Goal: Information Seeking & Learning: Check status

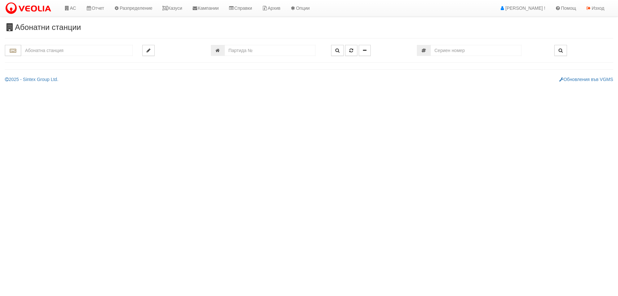
click at [82, 50] on input "text" at bounding box center [77, 50] width 112 height 11
click at [81, 57] on div "030/1 - Възраждане - "ВЕОЛИЯ"" at bounding box center [77, 60] width 110 height 7
type input "030/1 - Възраждане - "ВЕОЛИЯ""
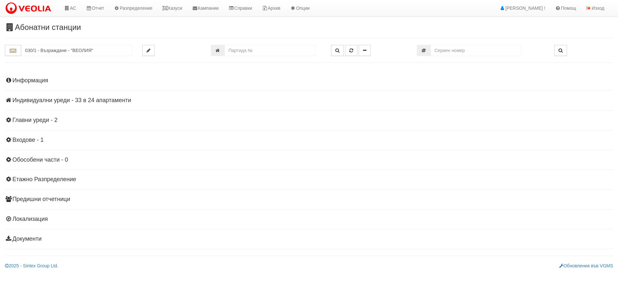
click at [50, 100] on h4 "Индивидуални уреди - 33 в 24 апартаменти" at bounding box center [309, 100] width 609 height 7
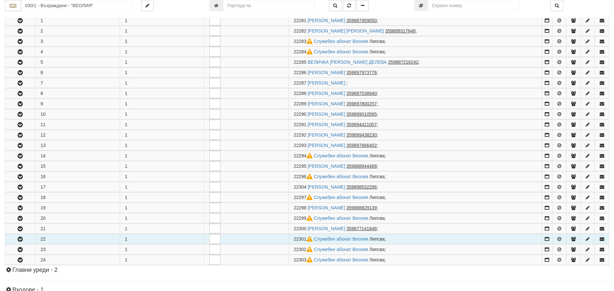
scroll to position [130, 0]
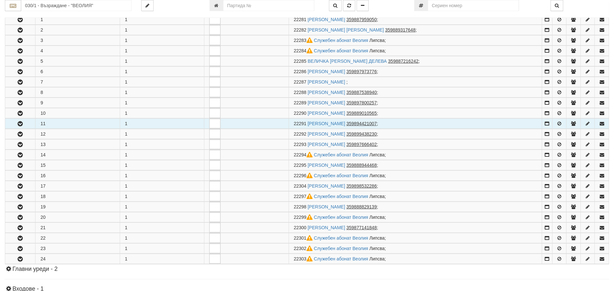
click at [22, 123] on icon "button" at bounding box center [20, 124] width 8 height 5
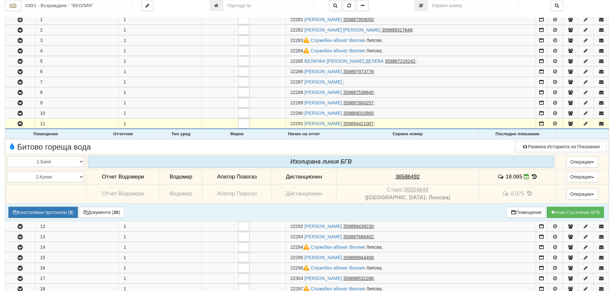
click at [531, 177] on icon at bounding box center [534, 177] width 7 height 6
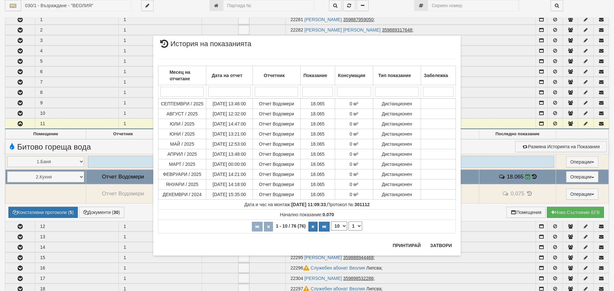
click at [336, 225] on select "10 20 30 40" at bounding box center [339, 225] width 16 height 9
select select "40"
click at [331, 231] on select "10 20 30 40" at bounding box center [339, 225] width 16 height 9
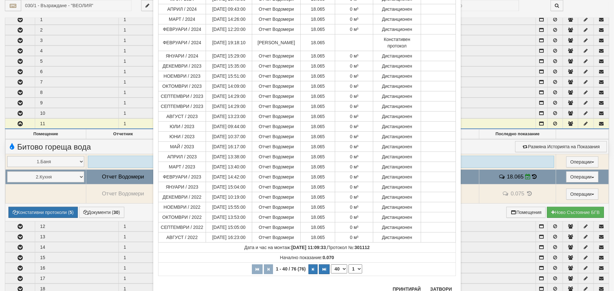
scroll to position [271, 0]
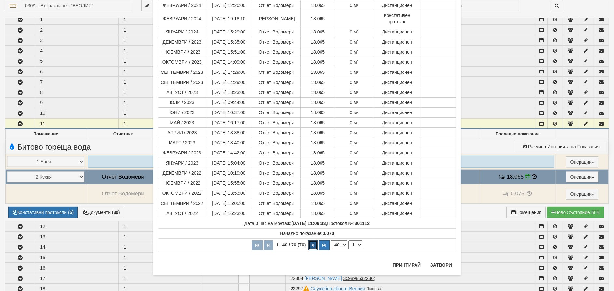
click at [309, 244] on button "button" at bounding box center [312, 245] width 9 height 10
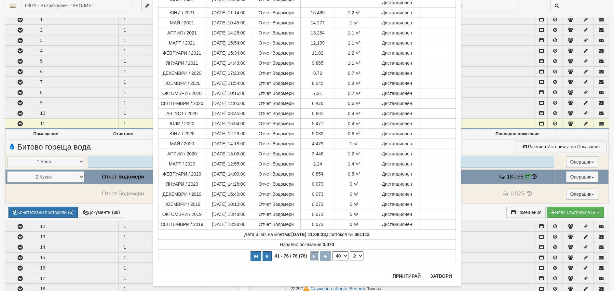
scroll to position [250, 0]
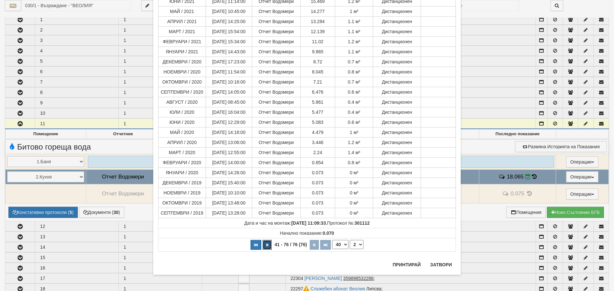
click at [266, 244] on icon "button" at bounding box center [267, 245] width 2 height 4
select select "1"
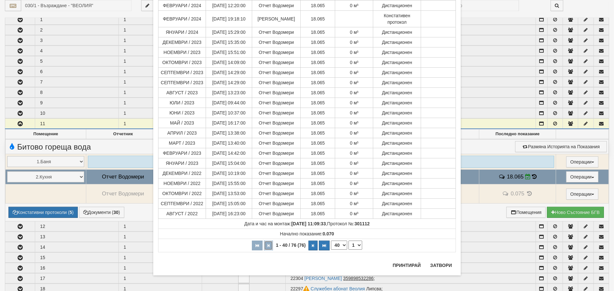
scroll to position [271, 0]
click at [444, 264] on button "Затвори" at bounding box center [441, 265] width 30 height 10
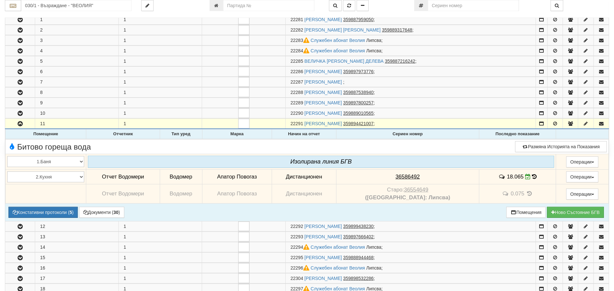
click at [532, 177] on icon at bounding box center [534, 177] width 5 height 6
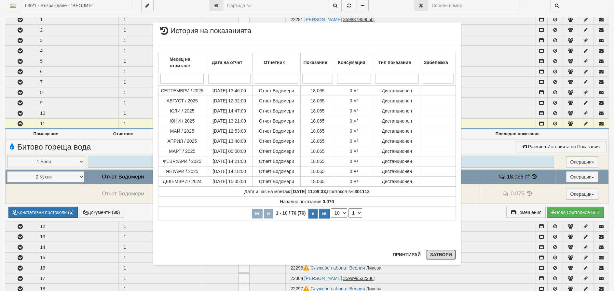
click at [443, 253] on button "Затвори" at bounding box center [441, 254] width 30 height 10
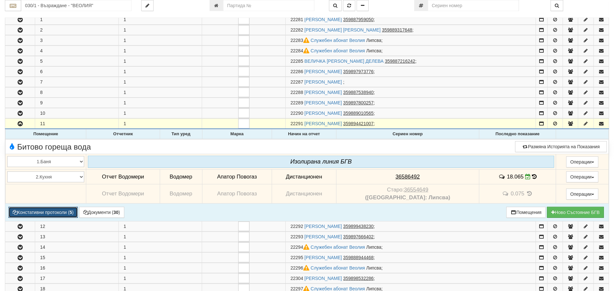
click at [38, 212] on button "Констативни протоколи ( 5 )" at bounding box center [42, 212] width 69 height 11
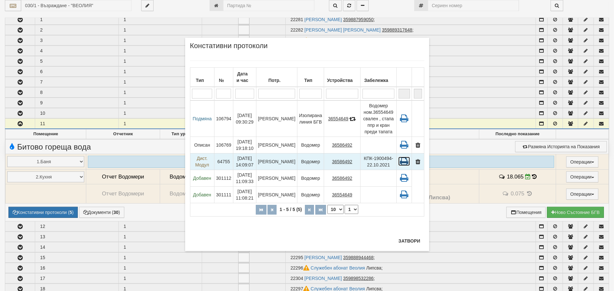
click at [405, 157] on icon at bounding box center [404, 161] width 12 height 9
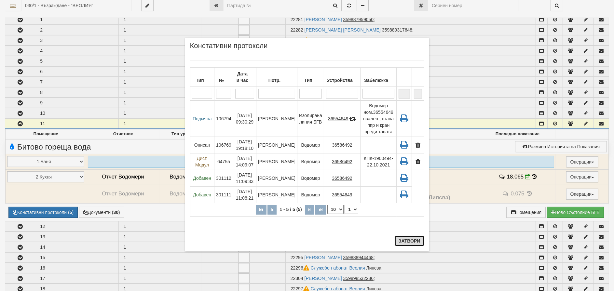
click at [415, 239] on button "Затвори" at bounding box center [409, 241] width 30 height 10
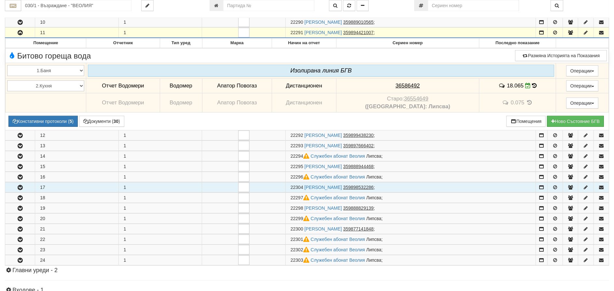
scroll to position [228, 0]
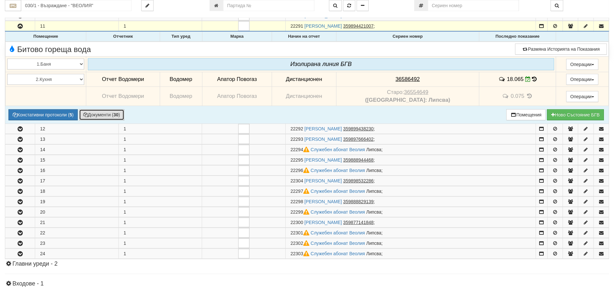
click at [99, 115] on button "Документи ( 30 )" at bounding box center [101, 114] width 45 height 11
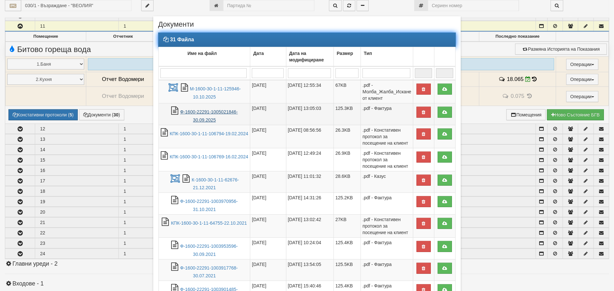
click at [204, 111] on link "Ф-1600-22291-1005021846-30.09.2025" at bounding box center [209, 115] width 58 height 13
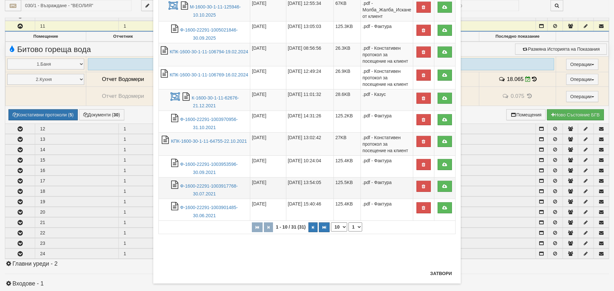
scroll to position [91, 0]
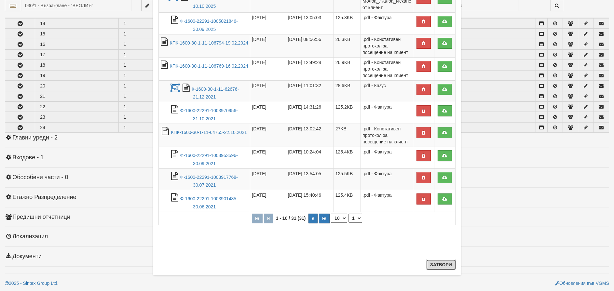
click at [441, 266] on button "Затвори" at bounding box center [441, 264] width 30 height 10
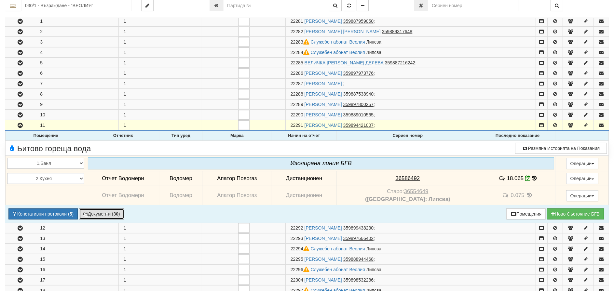
scroll to position [2, 0]
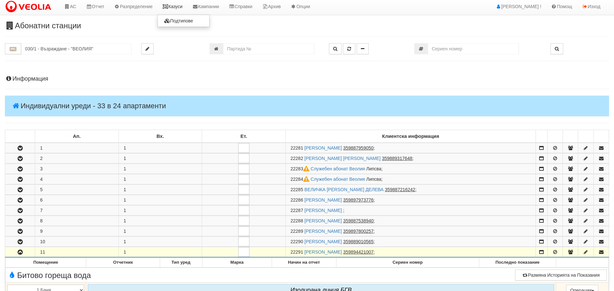
click at [181, 7] on link "Казуси" at bounding box center [172, 6] width 30 height 16
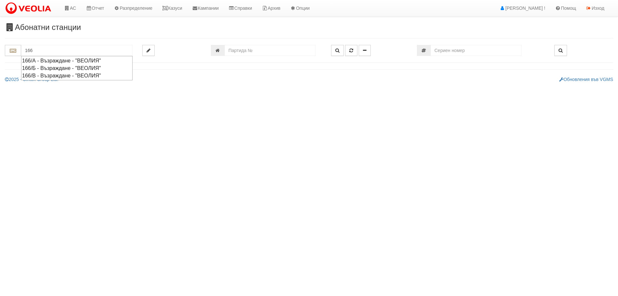
click at [42, 61] on div "166/А - Възраждане - "ВЕОЛИЯ"" at bounding box center [77, 60] width 110 height 7
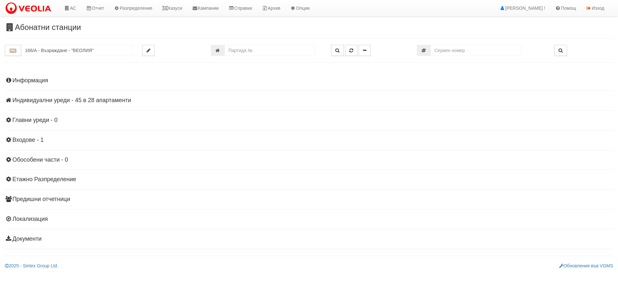
click at [21, 99] on h4 "Индивидуални уреди - 45 в 28 апартаменти" at bounding box center [309, 100] width 609 height 7
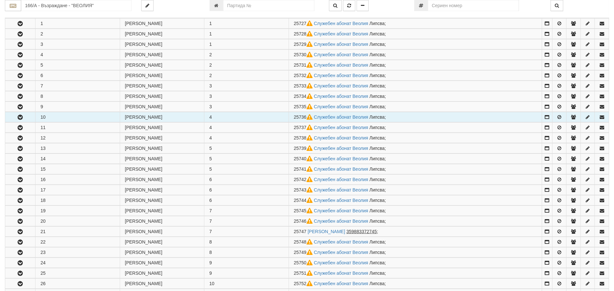
scroll to position [195, 0]
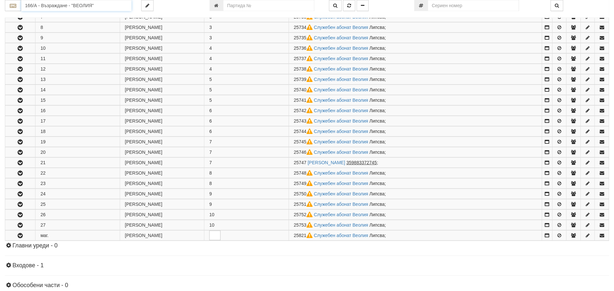
click at [45, 3] on input "166/А - Възраждане - "ВЕОЛИЯ"" at bounding box center [76, 5] width 110 height 11
click at [37, 22] on div "166/Б - Възраждане - "ВЕОЛИЯ"" at bounding box center [76, 23] width 108 height 7
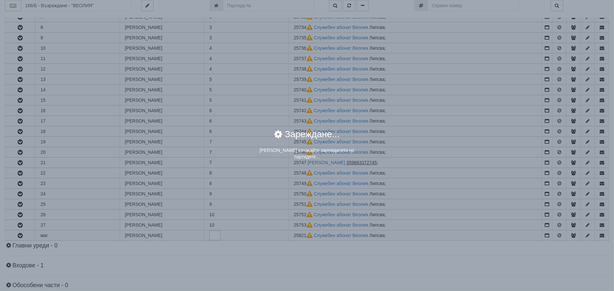
scroll to position [0, 0]
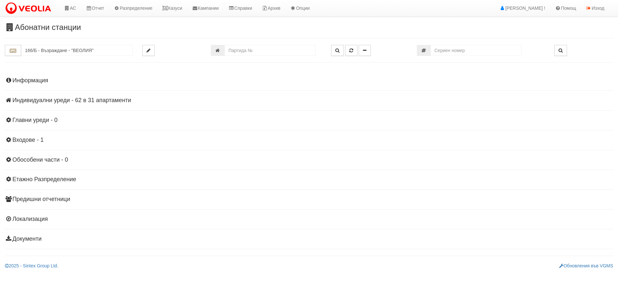
click at [31, 99] on h4 "Индивидуални уреди - 62 в 31 апартаменти" at bounding box center [309, 100] width 609 height 7
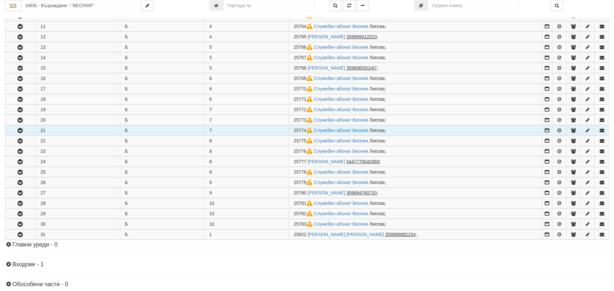
scroll to position [228, 0]
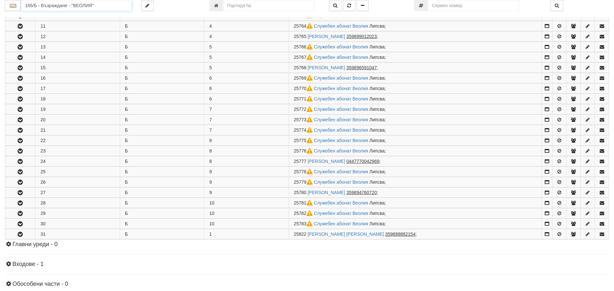
click at [31, 5] on input "166/Б - Възраждане - "ВЕОЛИЯ"" at bounding box center [76, 5] width 110 height 11
click at [33, 29] on div "166/В - Възраждане - "ВЕОЛИЯ"" at bounding box center [76, 30] width 108 height 7
type input "166/В - Възраждане - "ВЕОЛИЯ""
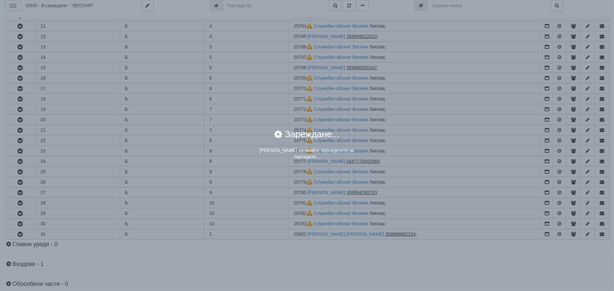
scroll to position [0, 0]
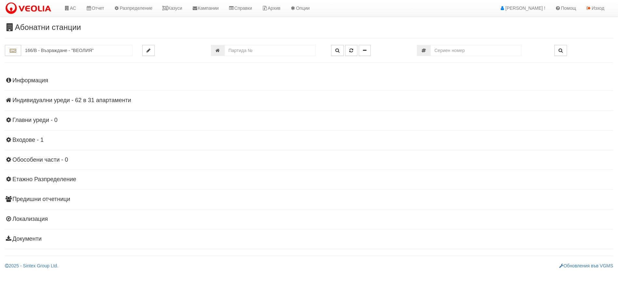
click at [61, 102] on h4 "Индивидуални уреди - 62 в 31 апартаменти" at bounding box center [309, 100] width 609 height 7
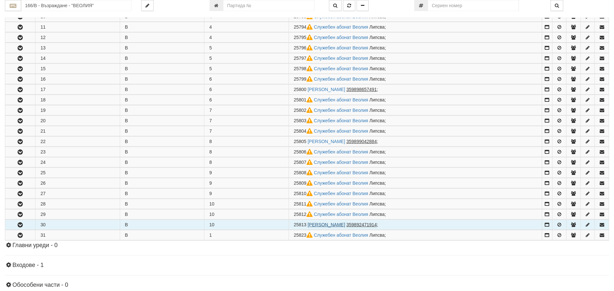
scroll to position [228, 0]
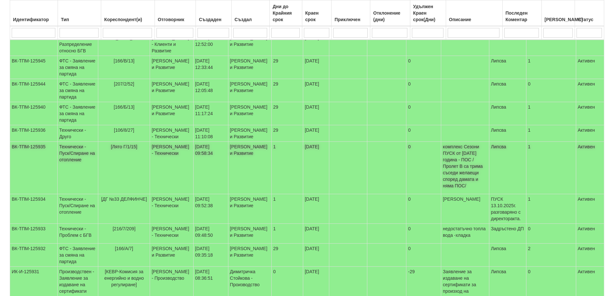
scroll to position [98, 0]
click at [60, 187] on td "Технически - Пуск/Спиране на отопление" at bounding box center [77, 166] width 41 height 52
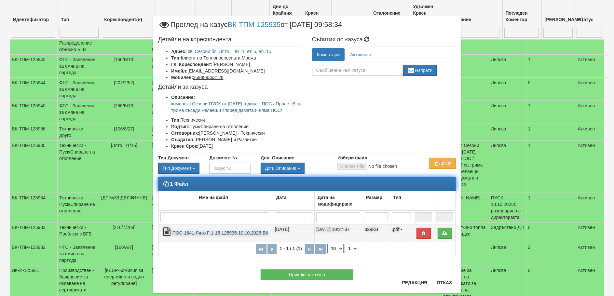
click at [216, 235] on link "ПОС-1641-Лято Г-1-15-125935-10.10.2025-ВК" at bounding box center [220, 232] width 96 height 5
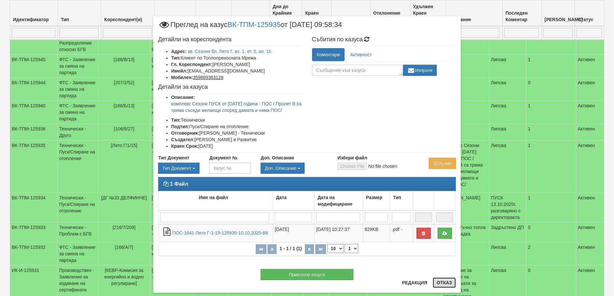
click at [440, 280] on button "Отказ" at bounding box center [443, 282] width 23 height 10
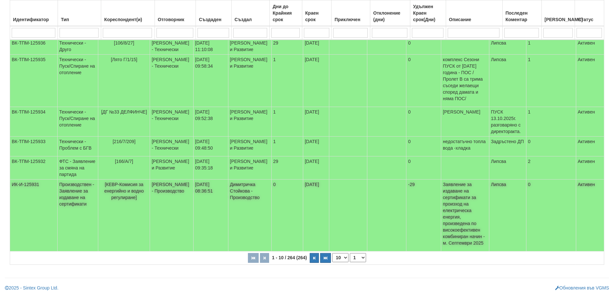
scroll to position [219, 0]
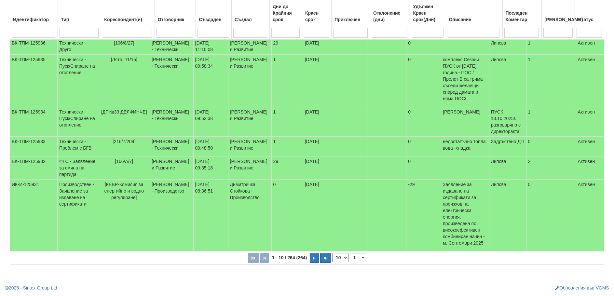
click at [342, 256] on select "10 20 30 40" at bounding box center [340, 257] width 16 height 9
select select "40"
click at [333, 262] on select "10 20 30 40" at bounding box center [340, 257] width 16 height 9
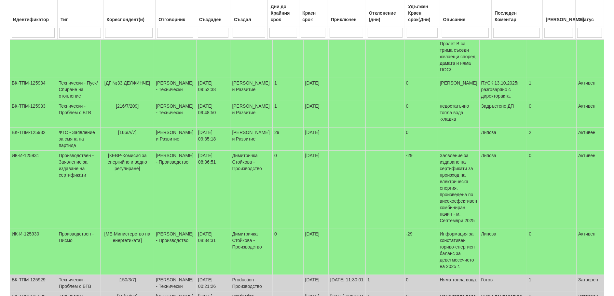
click at [172, 29] on input "search" at bounding box center [175, 33] width 36 height 10
type input "ми"
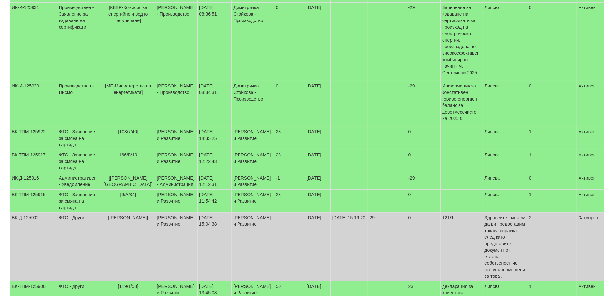
type input "миг"
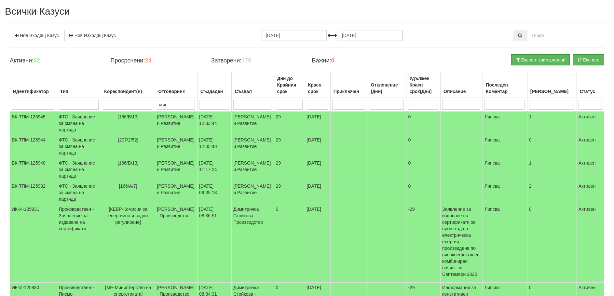
type input "миг"
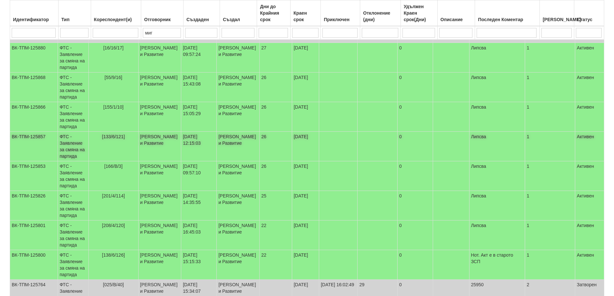
scroll to position [375, 0]
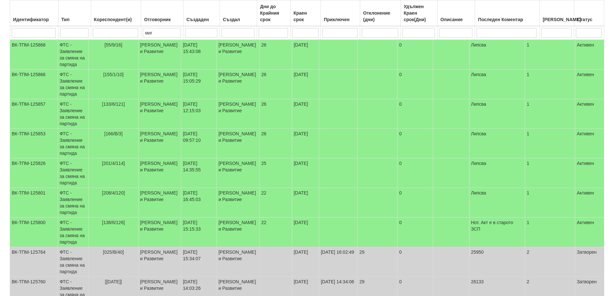
type input "миг"
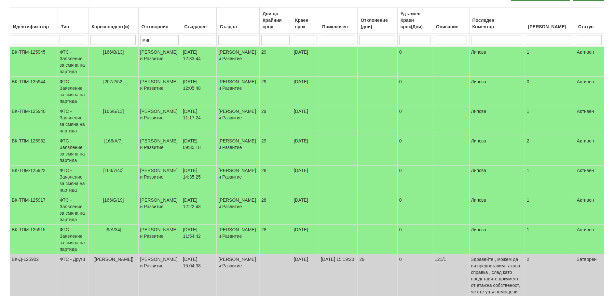
scroll to position [50, 0]
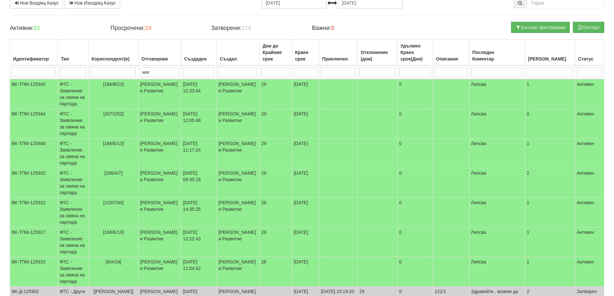
click at [106, 69] on input "search" at bounding box center [112, 72] width 45 height 10
type input "166"
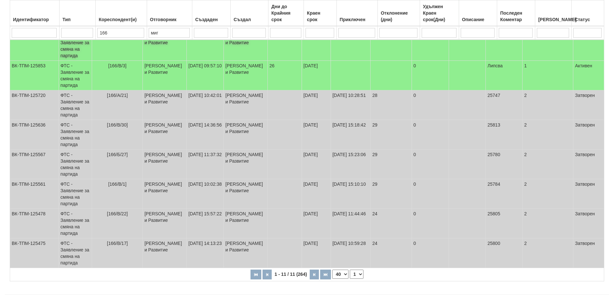
scroll to position [203, 0]
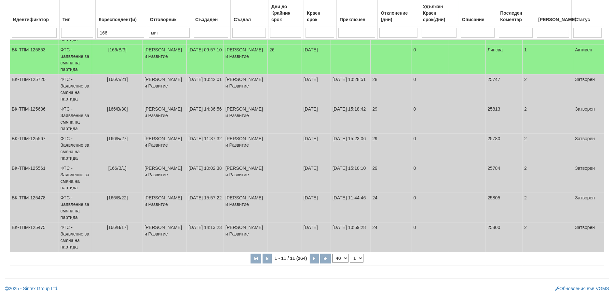
type input "166"
click at [339, 257] on select "10 20 30 40" at bounding box center [340, 258] width 16 height 9
click at [332, 254] on select "10 20 30 40" at bounding box center [340, 258] width 16 height 9
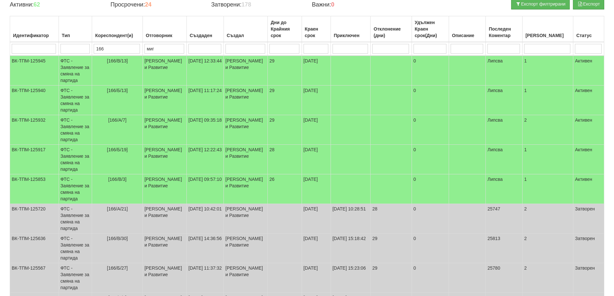
scroll to position [73, 0]
drag, startPoint x: 108, startPoint y: 45, endPoint x: 8, endPoint y: 12, distance: 105.0
click at [31, 24] on thead "Идентификатор Тип Кореспондент(и) Отговорник Създаден Създал Дни до Крайния сро…" at bounding box center [307, 37] width 594 height 40
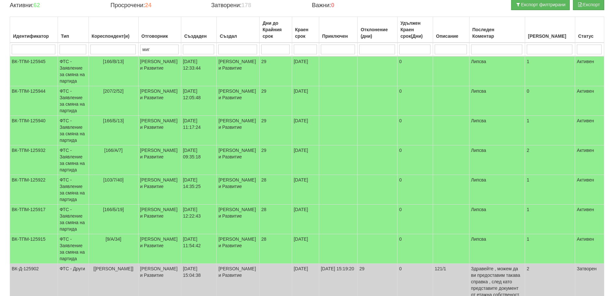
click at [585, 46] on input "search" at bounding box center [588, 50] width 25 height 10
type input "а"
type input "ак"
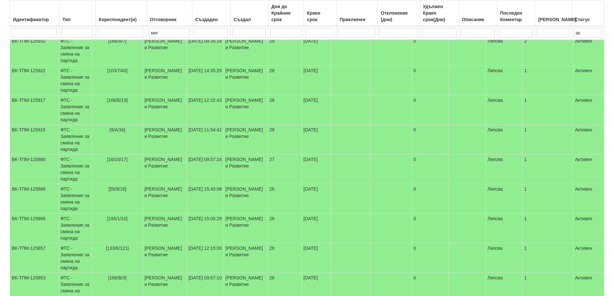
scroll to position [235, 0]
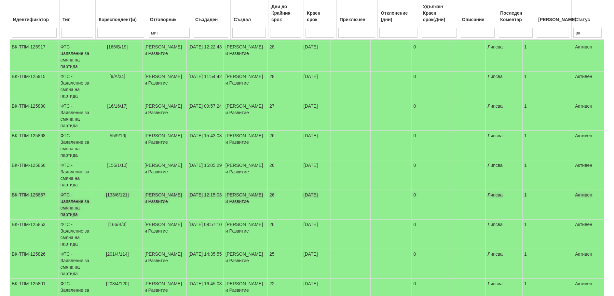
type input "ак"
click at [473, 213] on td at bounding box center [467, 205] width 37 height 30
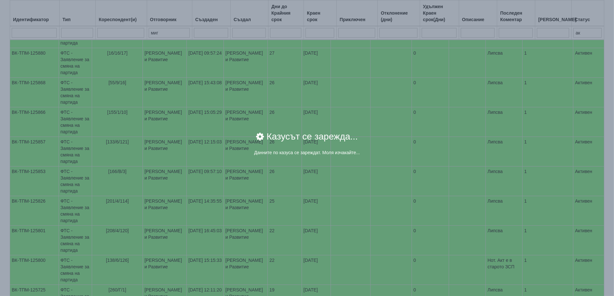
scroll to position [351, 0]
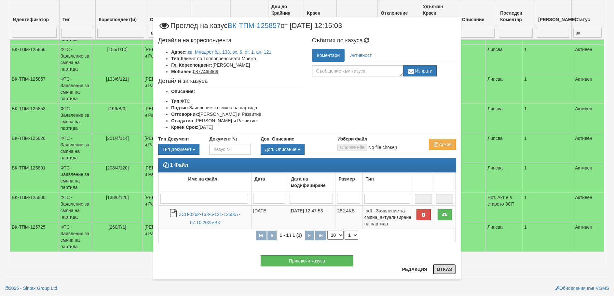
click at [447, 267] on button "Отказ" at bounding box center [443, 269] width 23 height 10
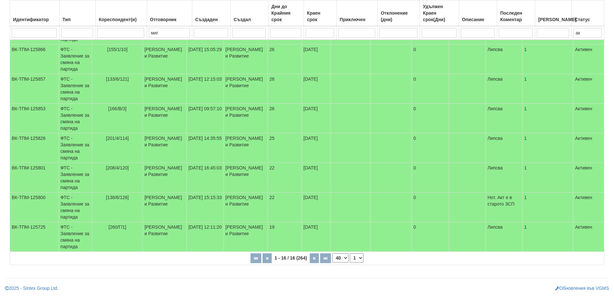
click at [110, 29] on input "search" at bounding box center [120, 33] width 46 height 10
type input "166"
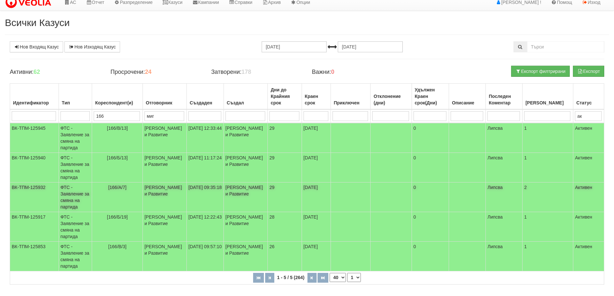
scroll to position [0, 0]
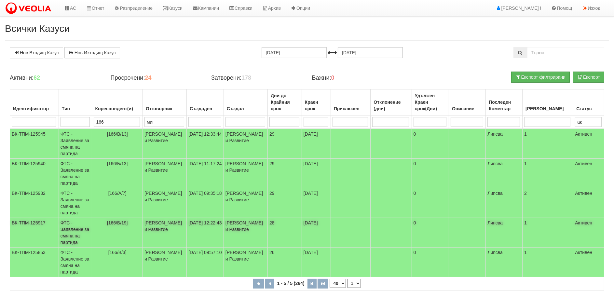
click at [80, 233] on td "ФТС - Заявление за смяна на партида" at bounding box center [75, 233] width 33 height 30
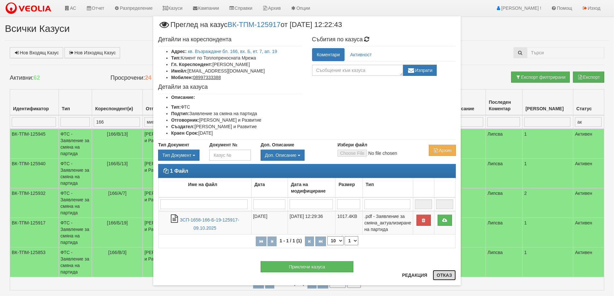
click at [436, 273] on button "Отказ" at bounding box center [443, 275] width 23 height 10
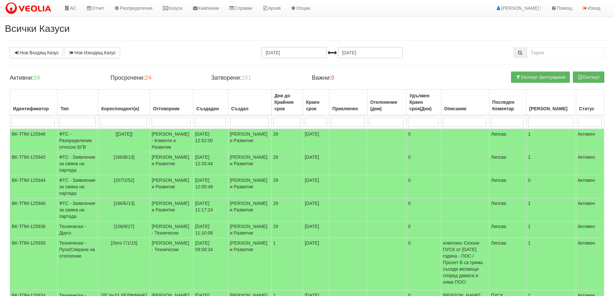
click at [118, 122] on input "search" at bounding box center [123, 122] width 47 height 10
type input "166"
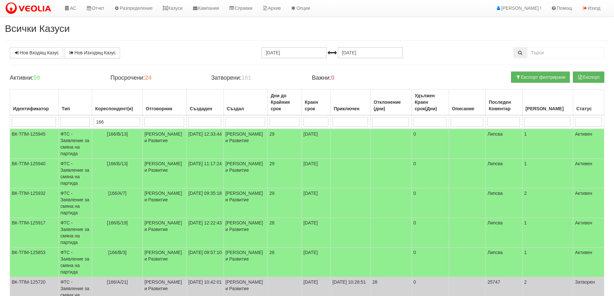
type input "166"
click at [2, 173] on div "Всички Казуси Нов Входящ Казус Нов Изходящ Казус [DATE] [DATE] Зареждане на каз…" at bounding box center [307, 244] width 614 height 442
click at [106, 251] on td "[166/В/3]" at bounding box center [117, 262] width 50 height 30
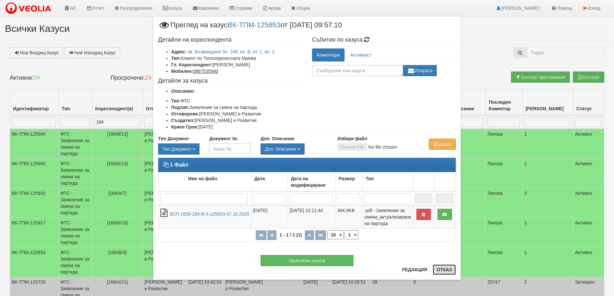
click at [441, 269] on button "Отказ" at bounding box center [443, 269] width 23 height 10
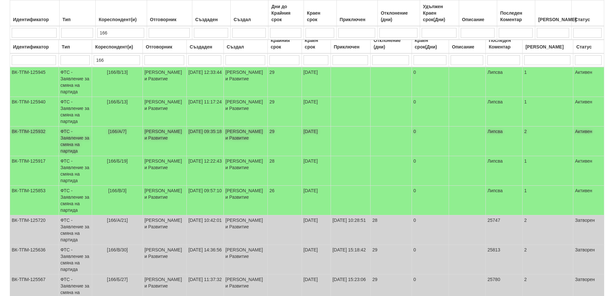
scroll to position [43, 0]
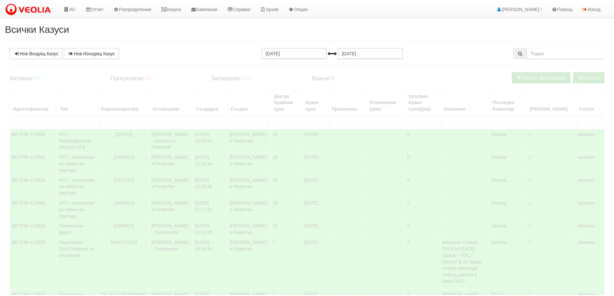
scroll to position [43, 0]
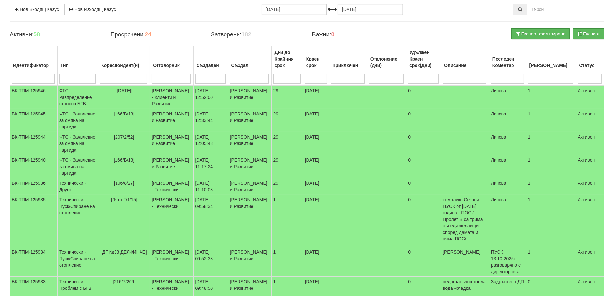
click at [129, 80] on input "search" at bounding box center [123, 79] width 47 height 10
type input "166"
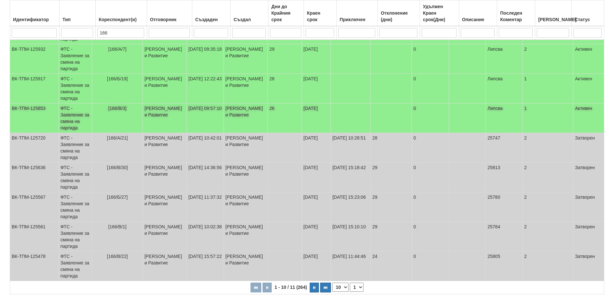
scroll to position [173, 0]
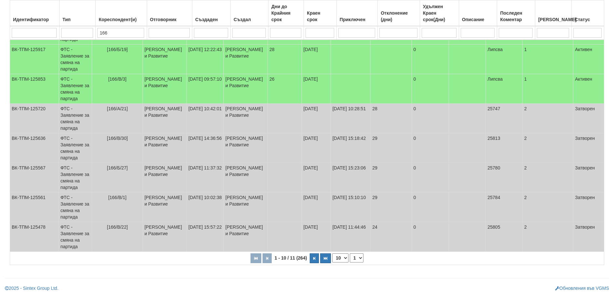
type input "166"
click at [341, 256] on select "10 20 30 40" at bounding box center [340, 257] width 16 height 9
select select "40"
click at [332, 262] on select "10 20 30 40" at bounding box center [340, 257] width 16 height 9
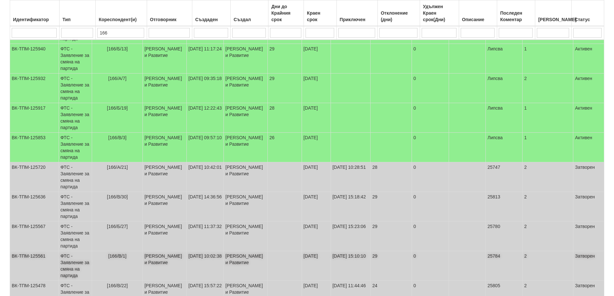
scroll to position [11, 0]
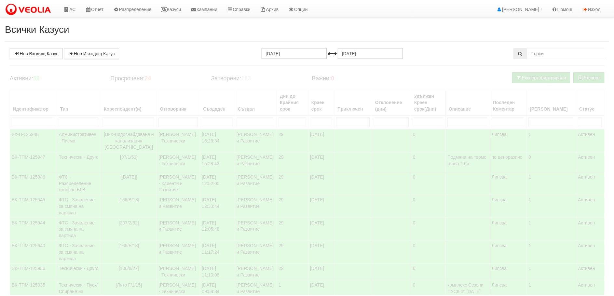
scroll to position [11, 0]
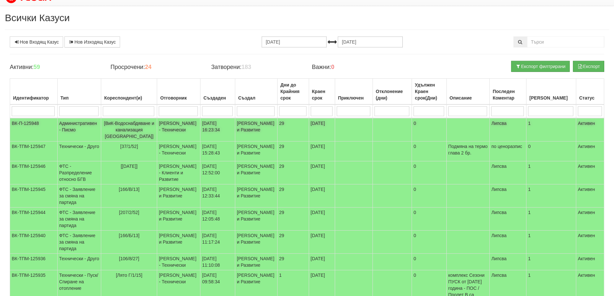
click at [116, 126] on span "[ВиК-Водоснабдяване и канализация [GEOGRAPHIC_DATA]]" at bounding box center [129, 130] width 50 height 18
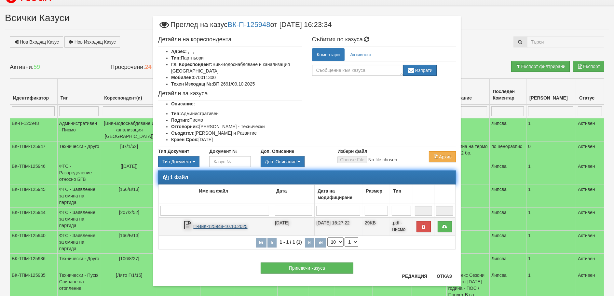
click at [214, 225] on link "П-ВиК-125948-10.10.2025" at bounding box center [220, 226] width 54 height 5
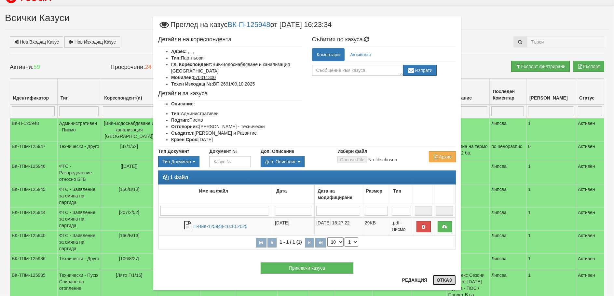
click at [444, 279] on button "Отказ" at bounding box center [443, 280] width 23 height 10
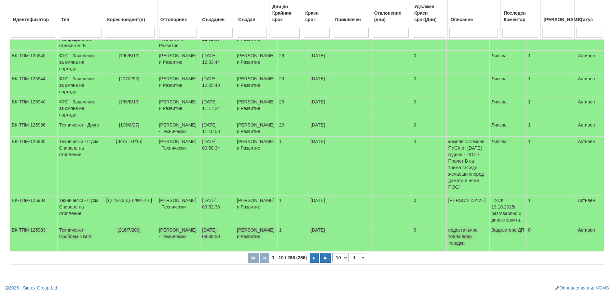
scroll to position [190, 0]
click at [139, 31] on input "search" at bounding box center [130, 33] width 48 height 10
type input "166"
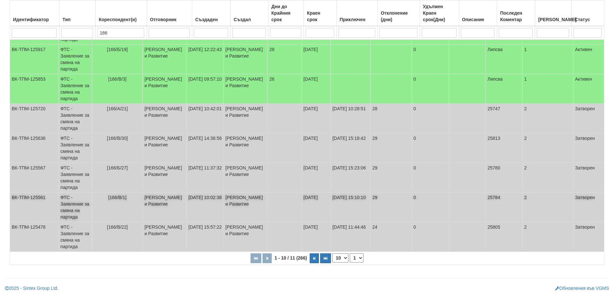
scroll to position [141, 0]
